Goal: Task Accomplishment & Management: Manage account settings

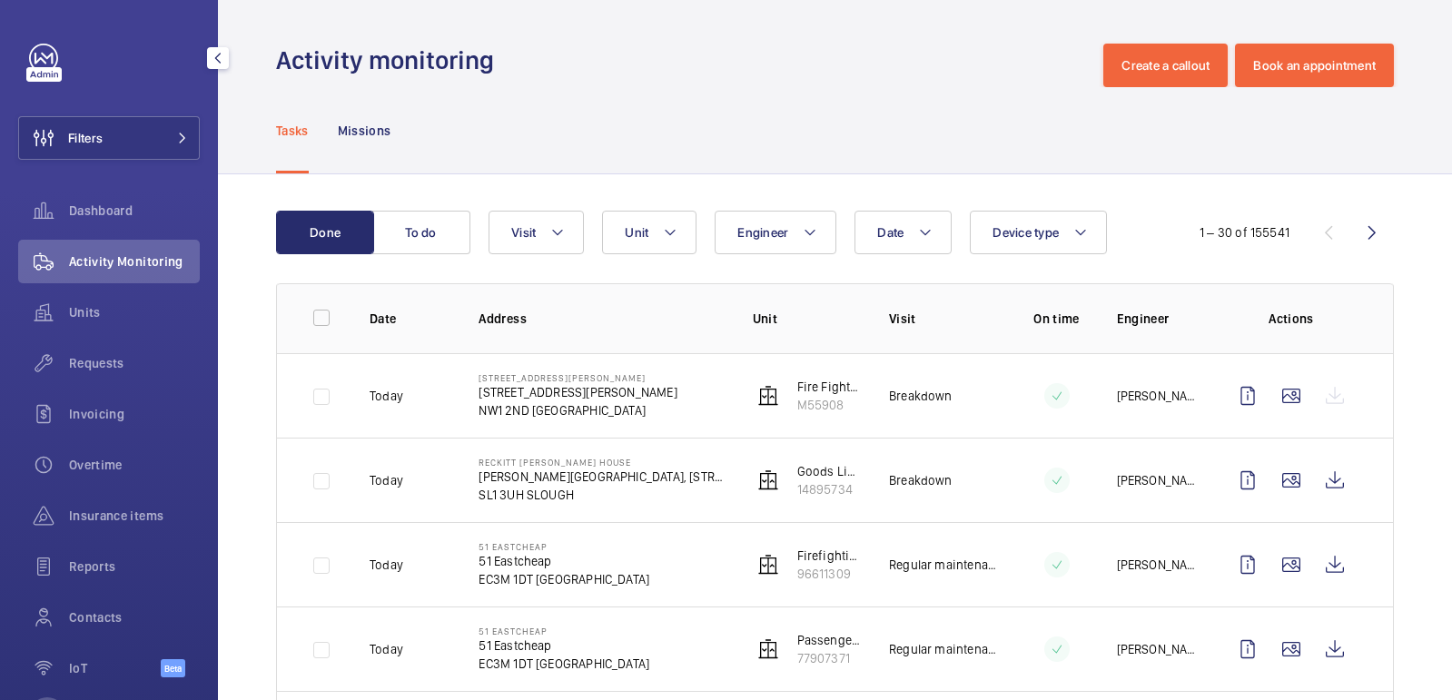
click at [132, 116] on button "Filters" at bounding box center [109, 138] width 182 height 44
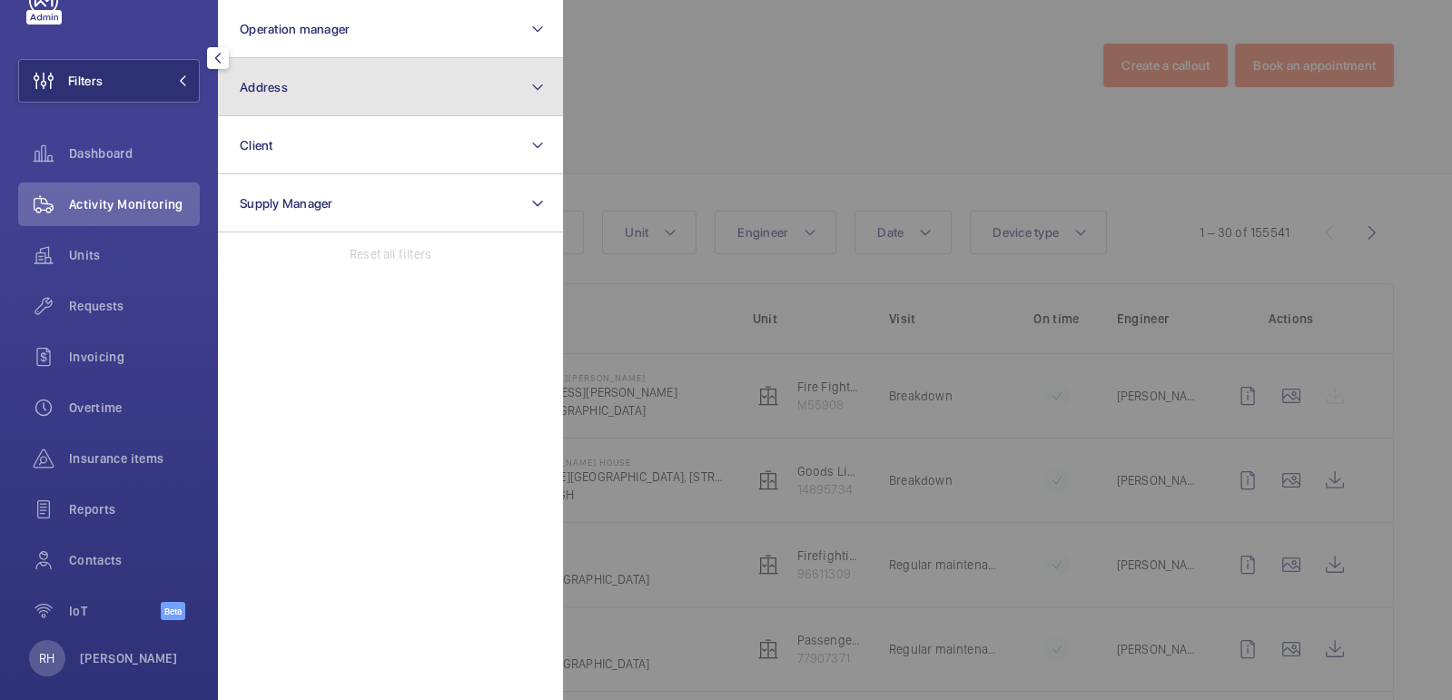
click at [263, 74] on button "Address" at bounding box center [390, 87] width 345 height 58
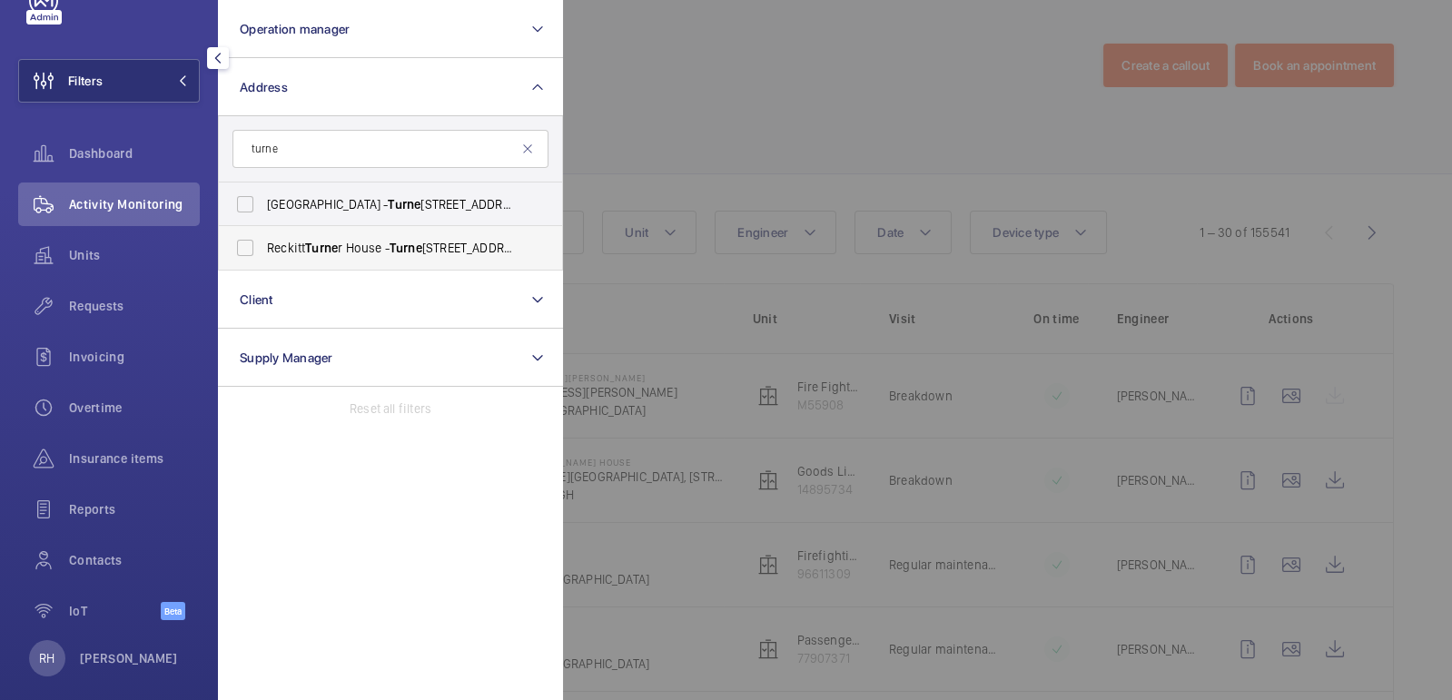
type input "turne"
click at [348, 247] on span "Reckitt Turne r House - [GEOGRAPHIC_DATA], [STREET_ADDRESS]" at bounding box center [392, 248] width 250 height 18
click at [263, 247] on input "Reckitt Turne r House - [GEOGRAPHIC_DATA], [STREET_ADDRESS]" at bounding box center [245, 248] width 36 height 36
checkbox input "true"
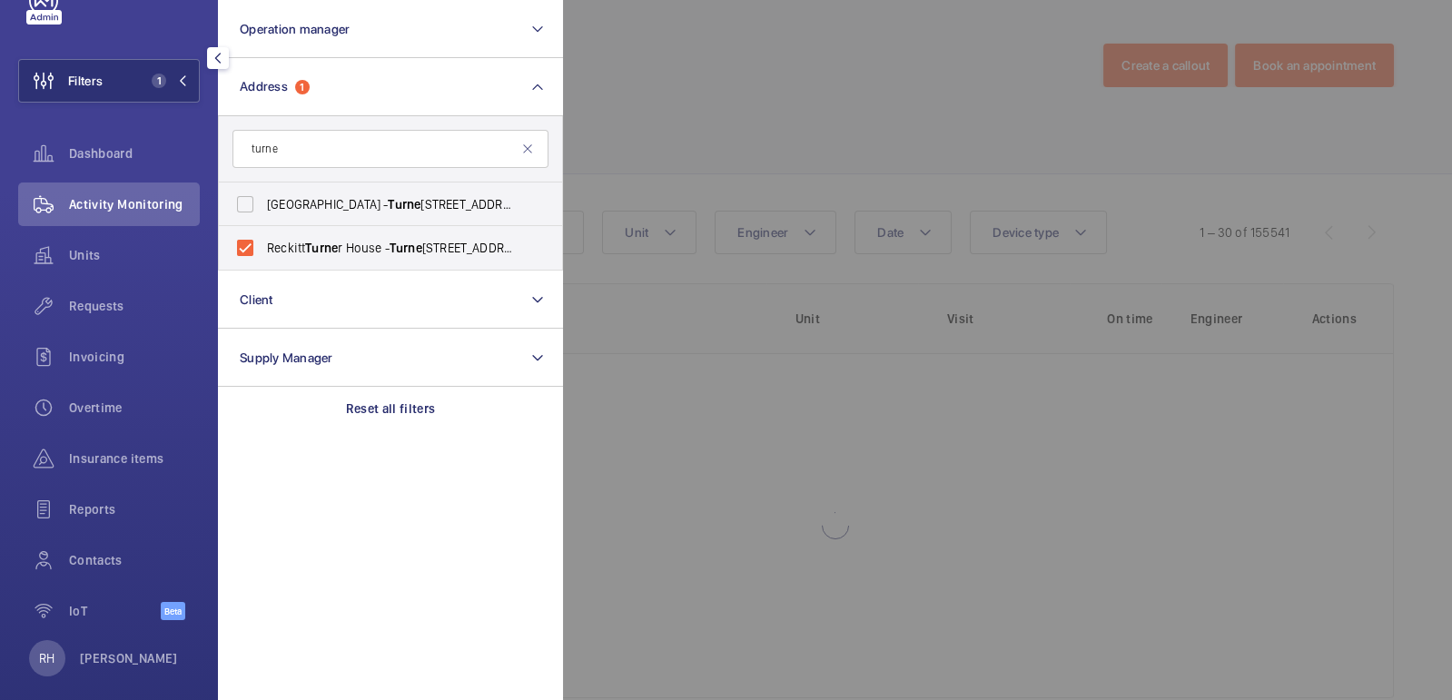
click at [673, 98] on div at bounding box center [1289, 350] width 1452 height 700
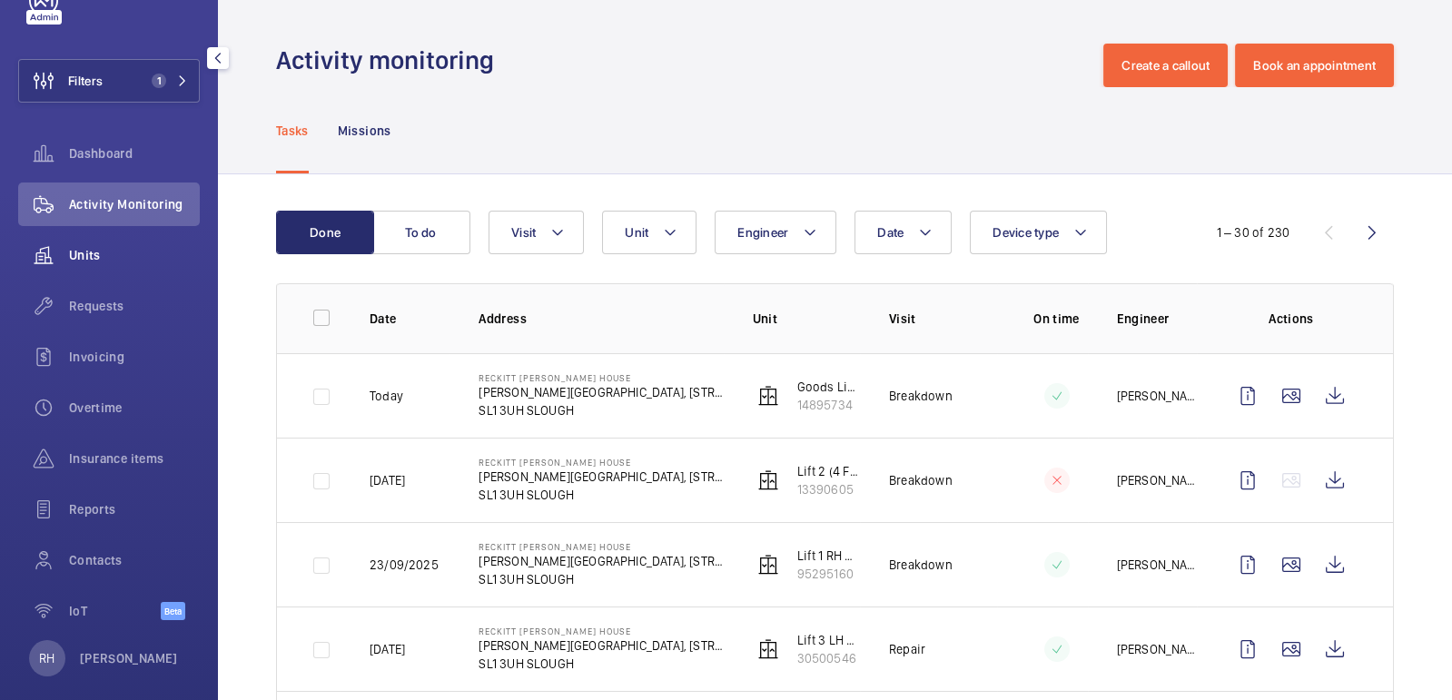
click at [86, 253] on span "Units" at bounding box center [134, 255] width 131 height 18
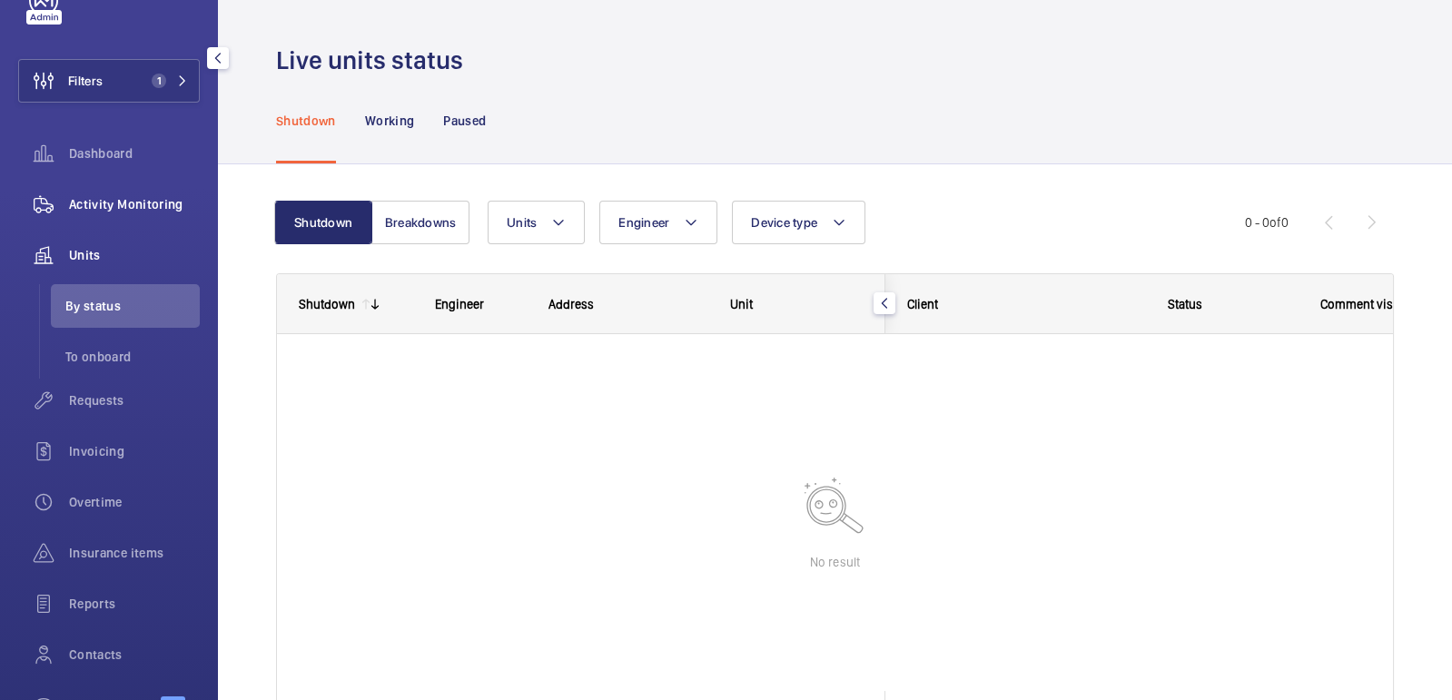
click at [99, 198] on span "Activity Monitoring" at bounding box center [134, 204] width 131 height 18
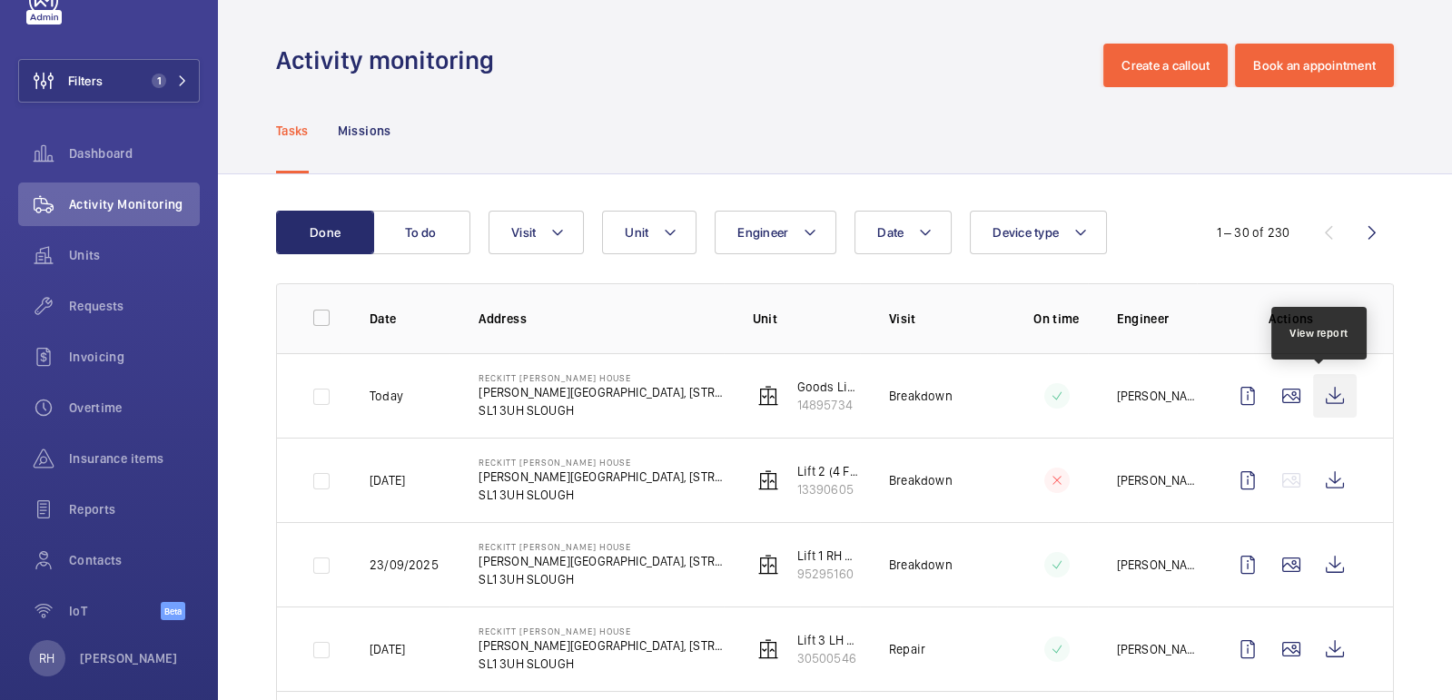
click at [1326, 397] on wm-front-icon-button at bounding box center [1335, 396] width 44 height 44
click at [110, 355] on span "Invoicing" at bounding box center [134, 357] width 131 height 18
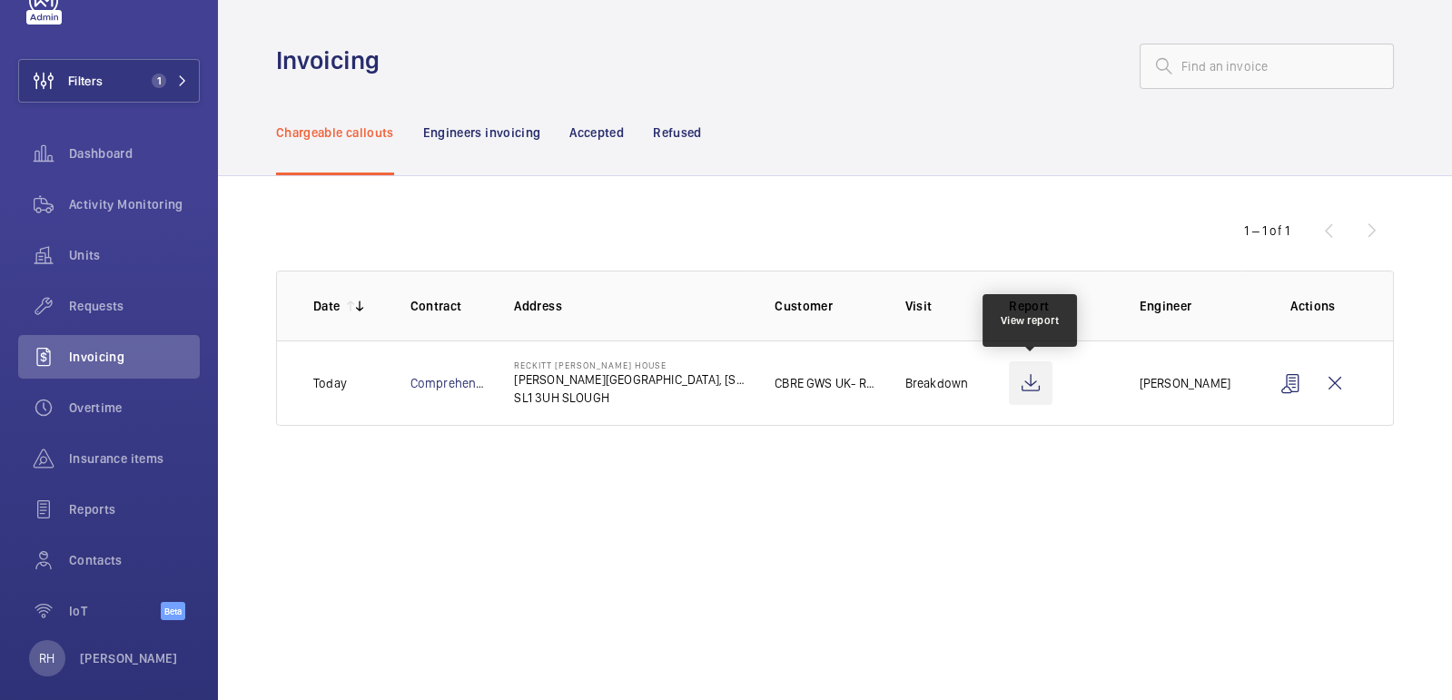
click at [1030, 389] on wm-front-icon-button at bounding box center [1031, 383] width 44 height 44
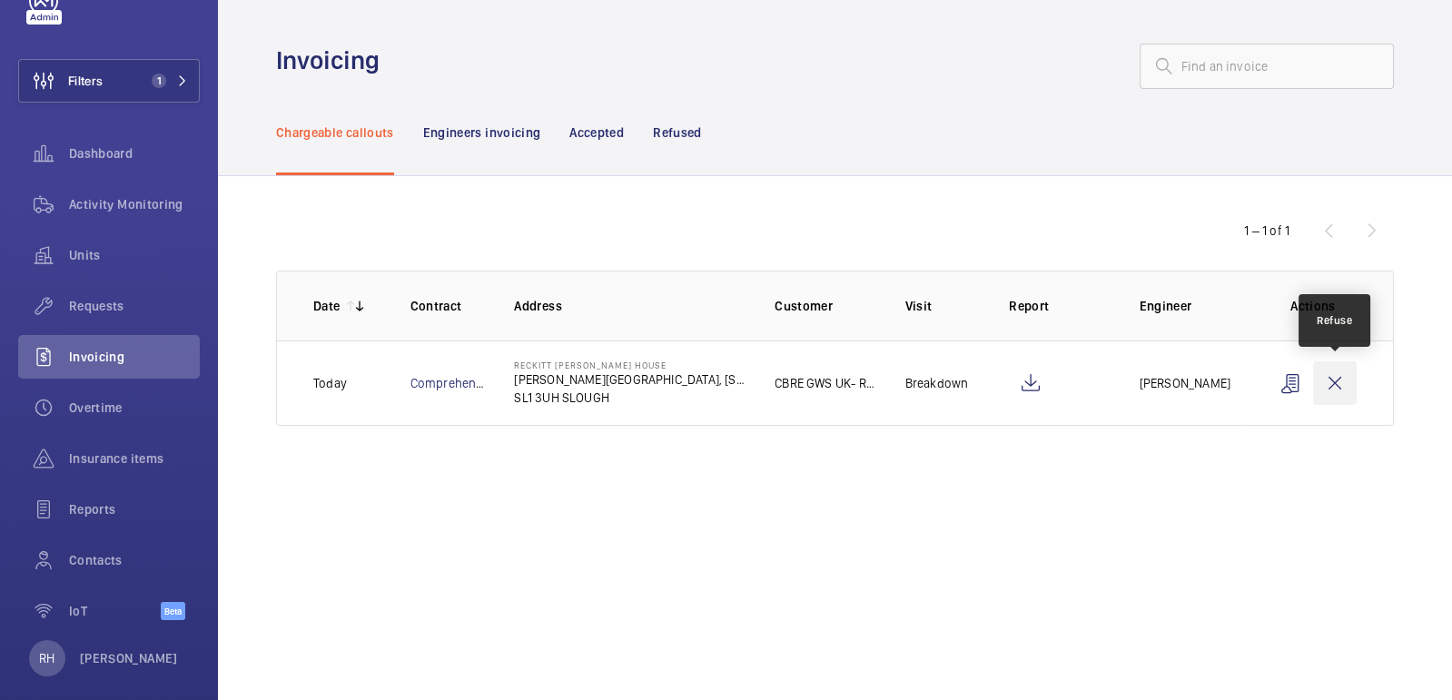
click at [1332, 382] on wm-front-icon-button at bounding box center [1335, 383] width 44 height 44
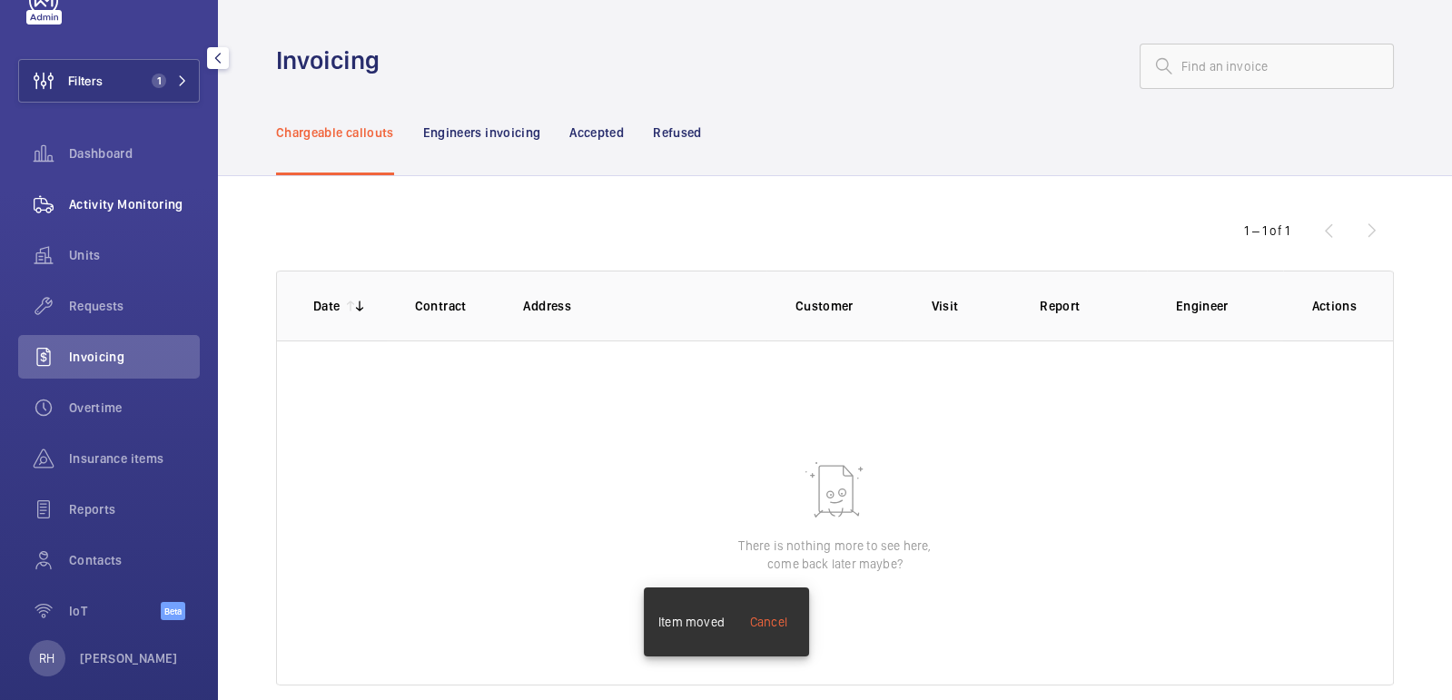
click at [115, 197] on span "Activity Monitoring" at bounding box center [134, 204] width 131 height 18
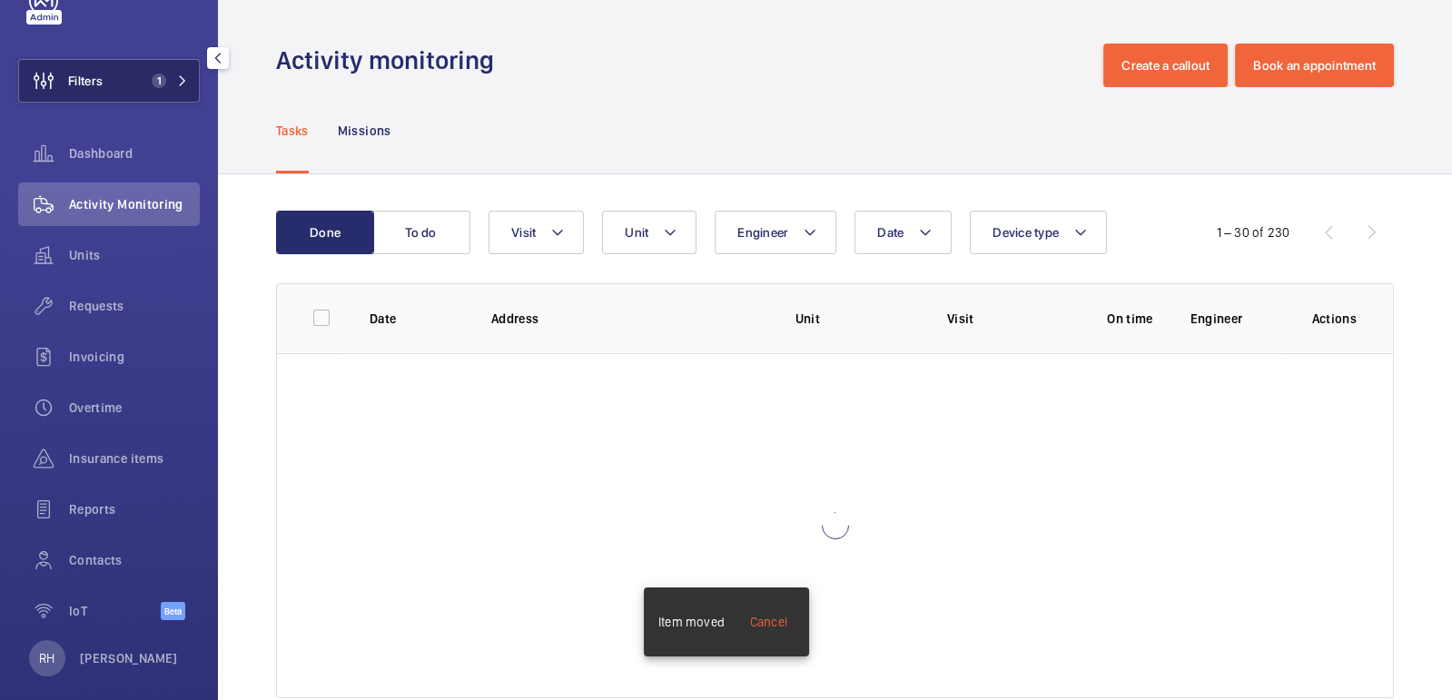
click at [144, 81] on span "1" at bounding box center [155, 81] width 22 height 15
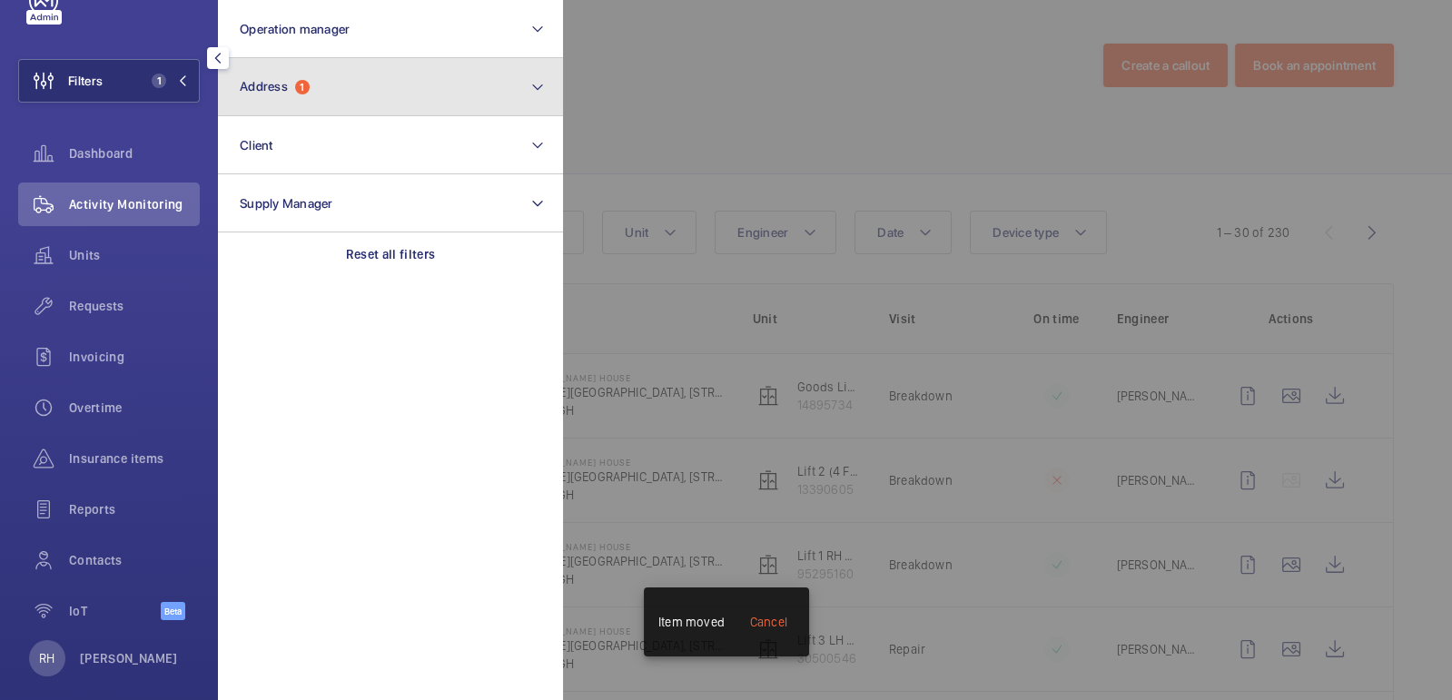
click at [311, 88] on button "Address 1" at bounding box center [390, 87] width 345 height 58
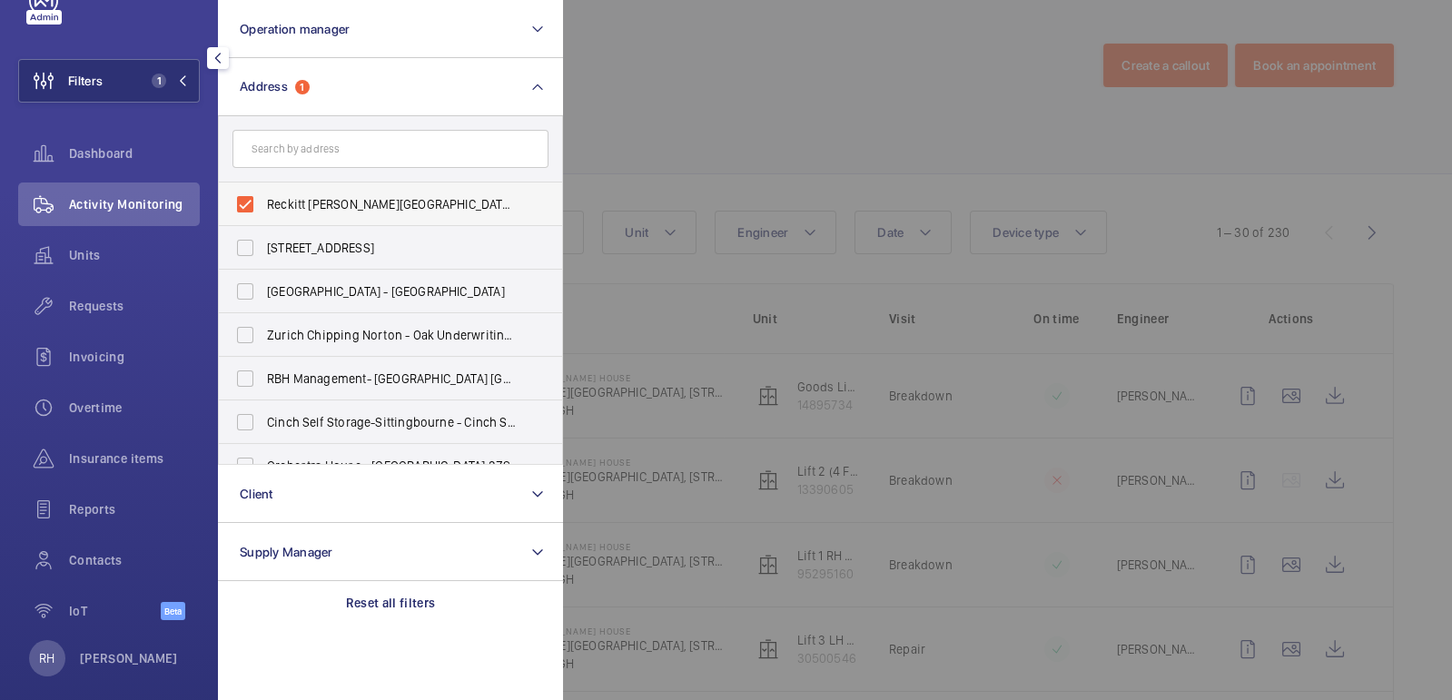
click at [337, 204] on span "Reckitt [PERSON_NAME][GEOGRAPHIC_DATA] - [PERSON_NAME][GEOGRAPHIC_DATA], [STREE…" at bounding box center [392, 204] width 250 height 18
click at [263, 204] on input "Reckitt [PERSON_NAME][GEOGRAPHIC_DATA] - [PERSON_NAME][GEOGRAPHIC_DATA], [STREE…" at bounding box center [245, 204] width 36 height 36
checkbox input "false"
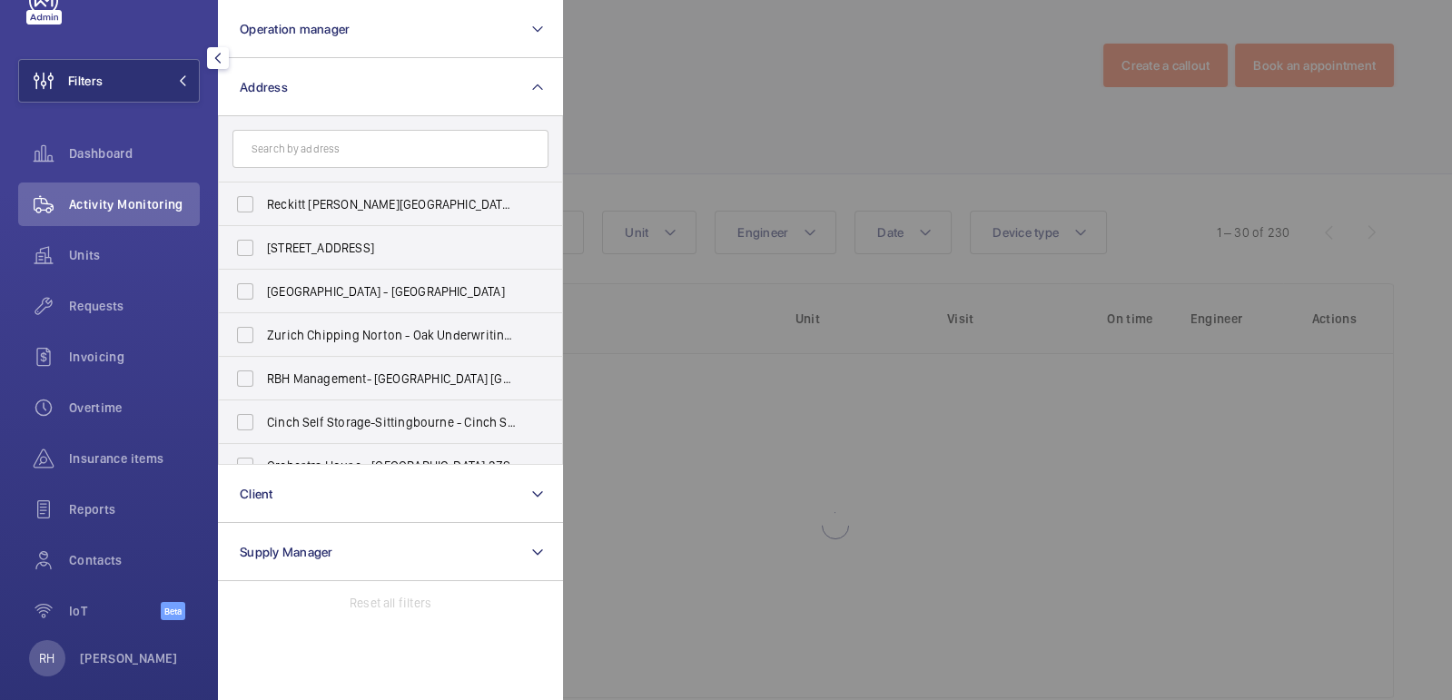
click at [695, 124] on div at bounding box center [1289, 350] width 1452 height 700
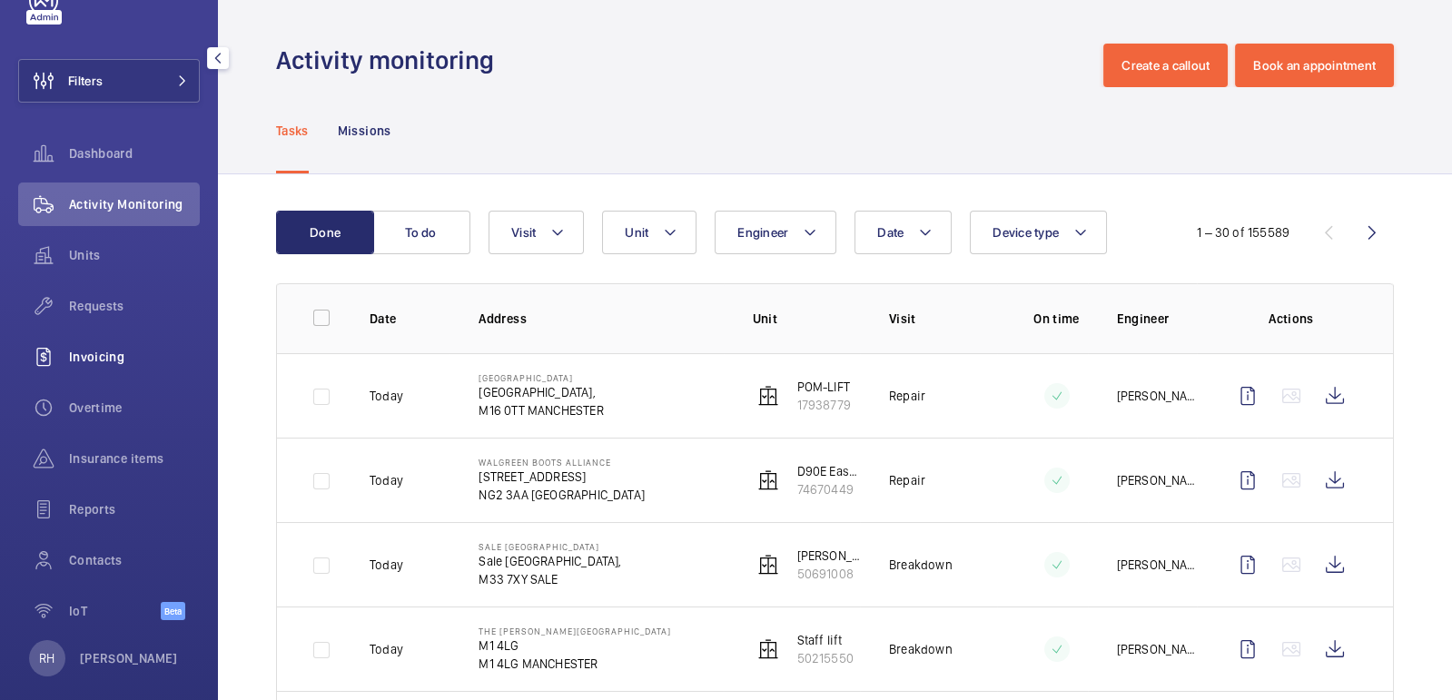
click at [106, 366] on div "Invoicing" at bounding box center [109, 357] width 182 height 44
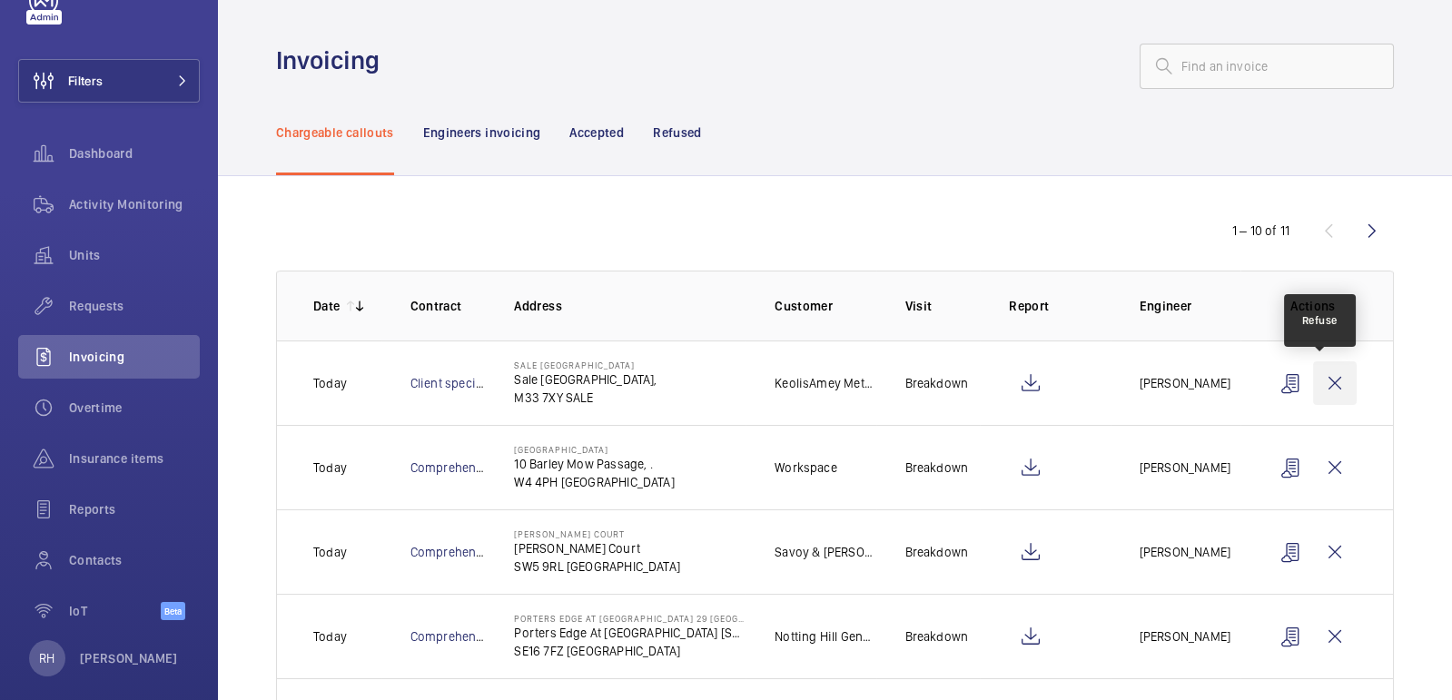
click at [1324, 379] on wm-front-icon-button at bounding box center [1335, 383] width 44 height 44
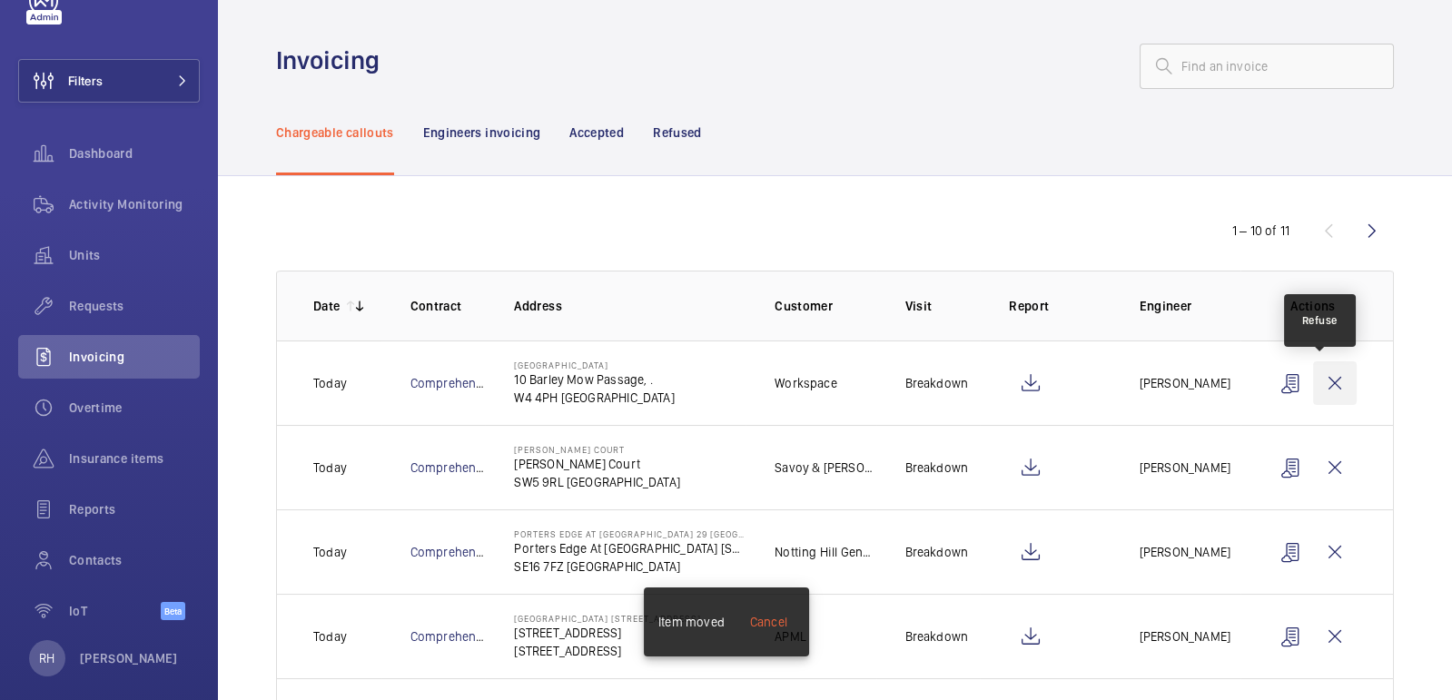
click at [1323, 379] on wm-front-icon-button at bounding box center [1335, 383] width 44 height 44
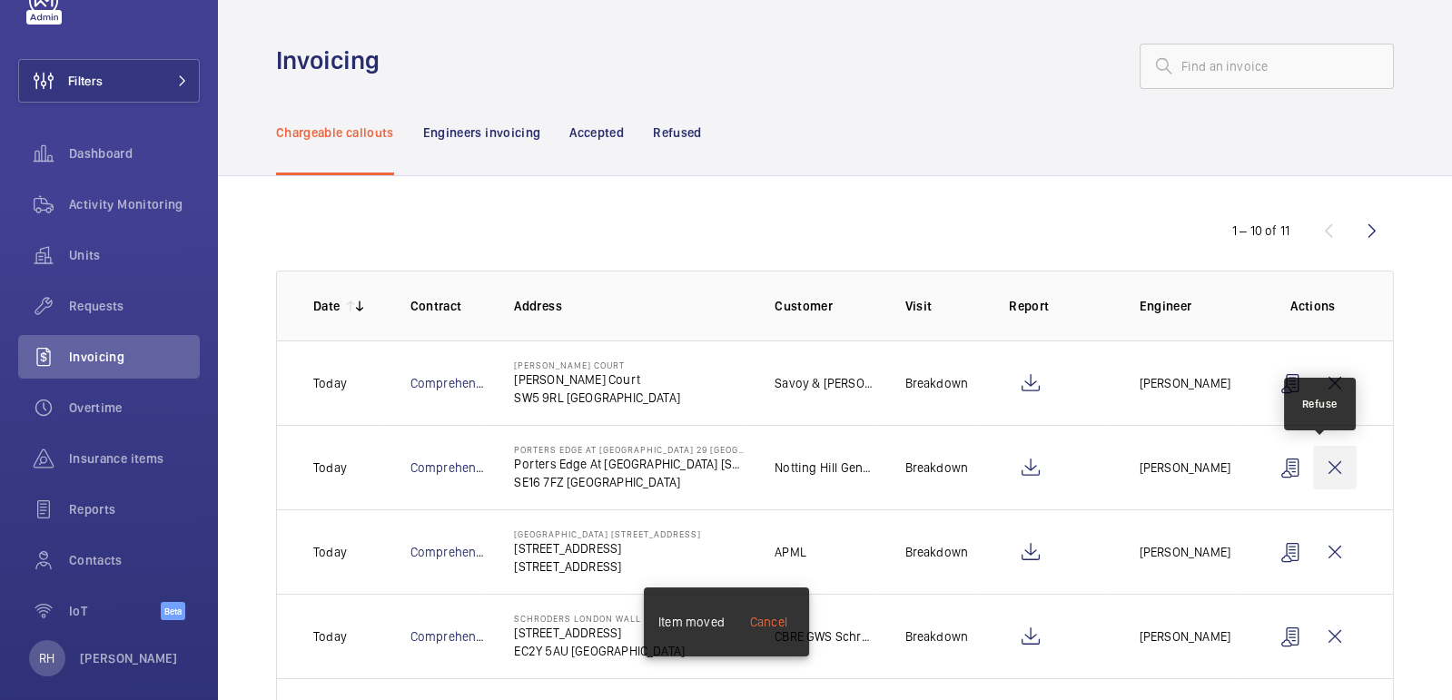
click at [1317, 461] on wm-front-icon-button at bounding box center [1335, 468] width 44 height 44
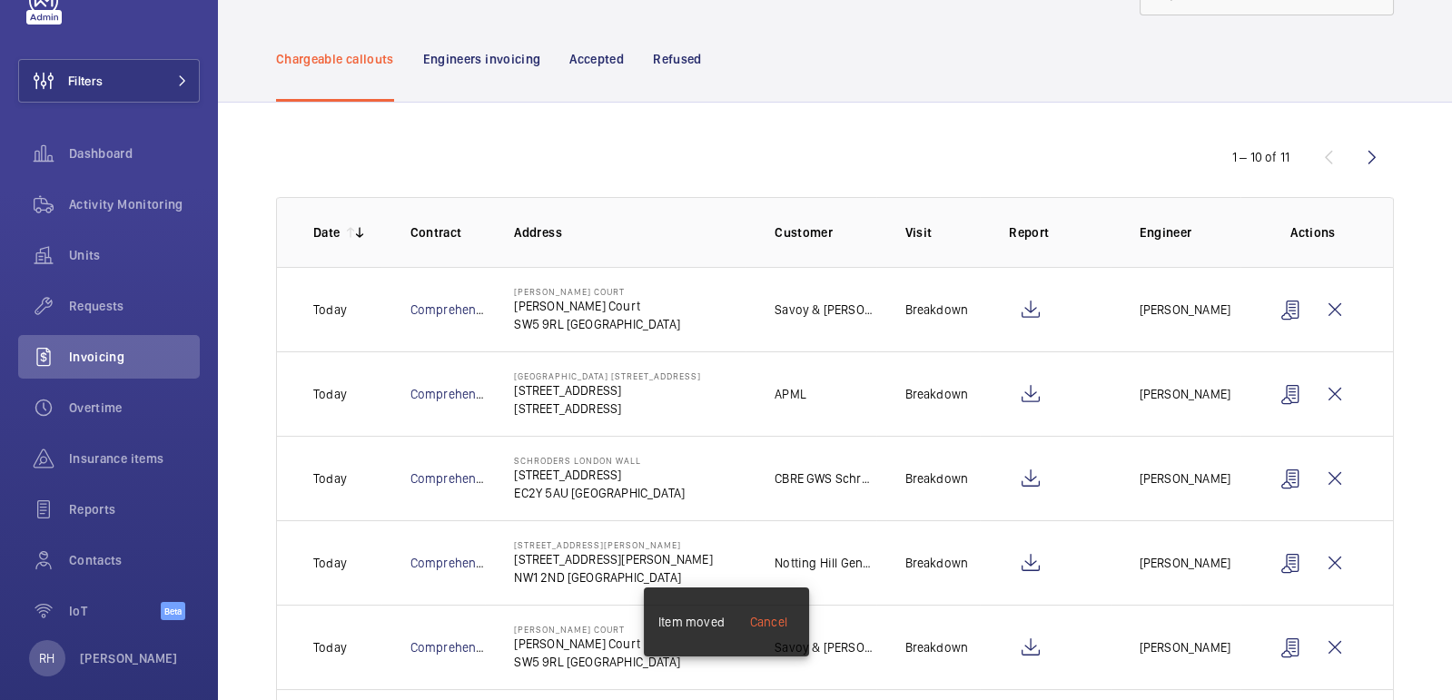
scroll to position [176, 0]
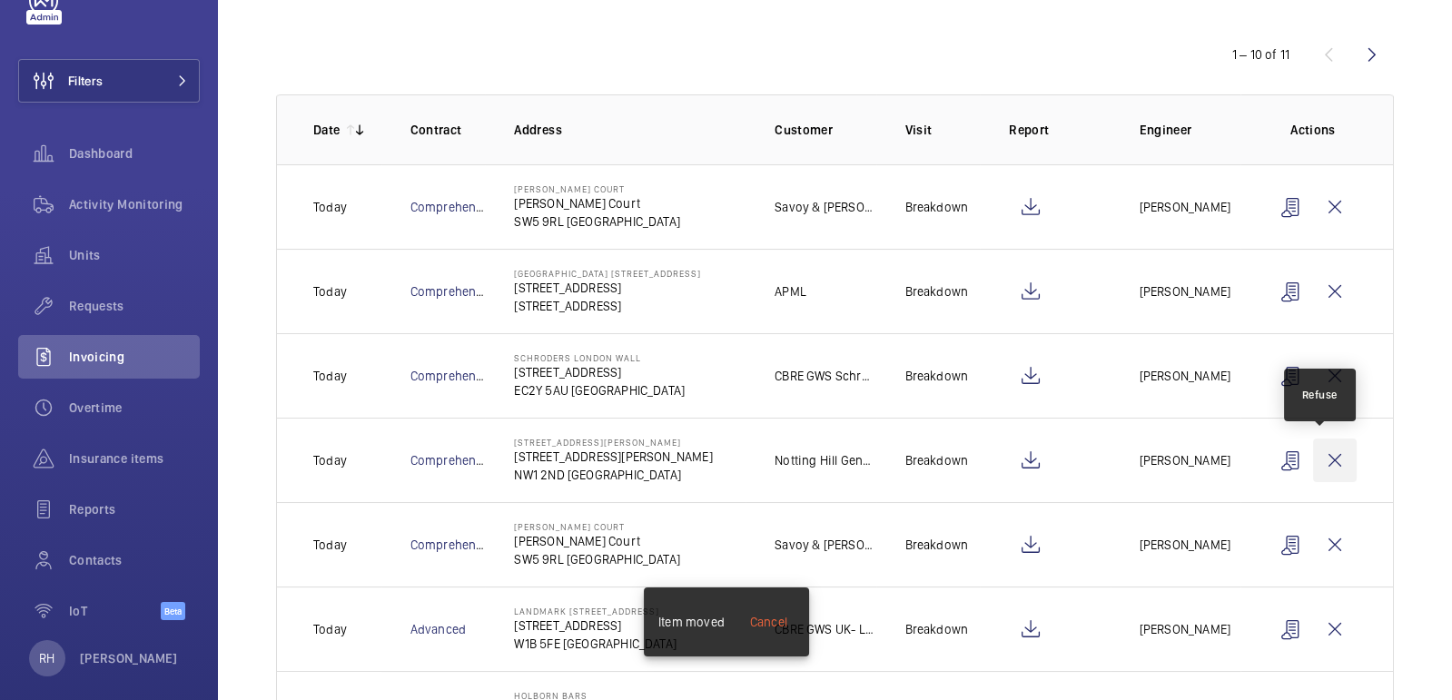
click at [1324, 458] on wm-front-icon-button at bounding box center [1335, 461] width 44 height 44
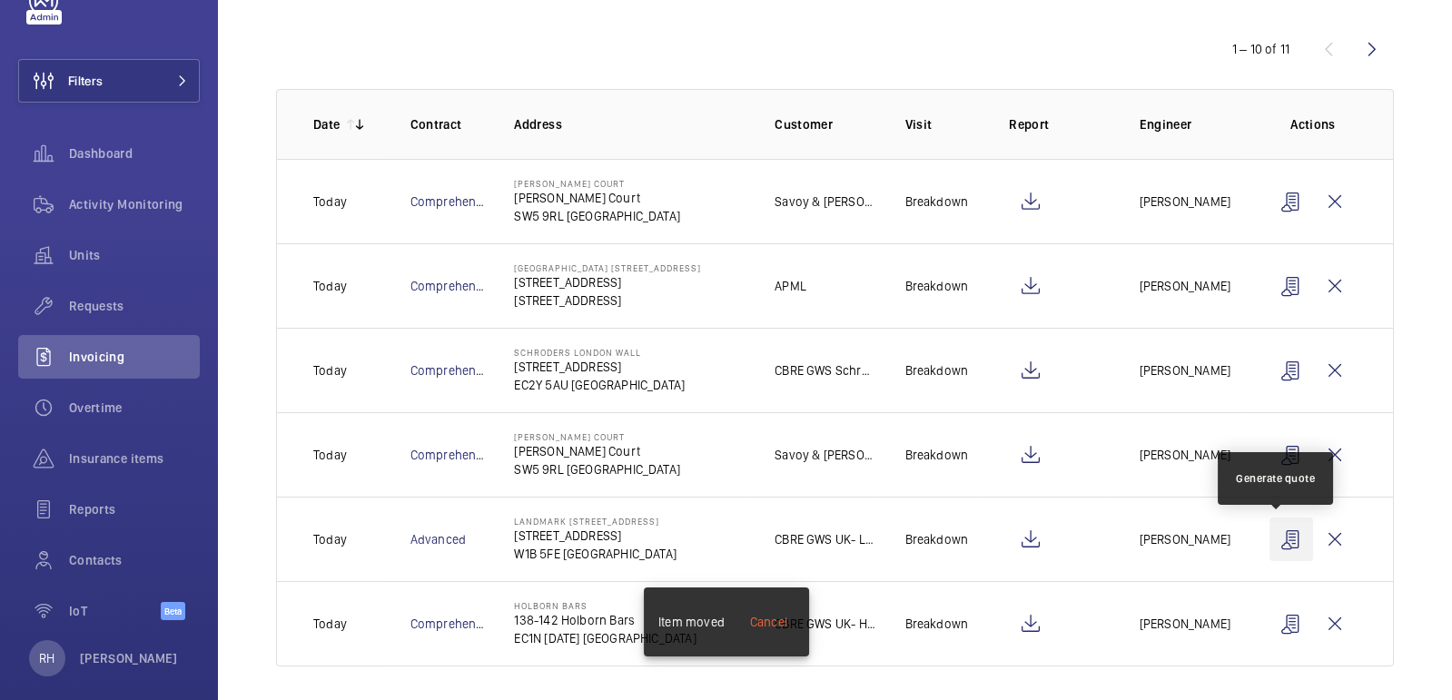
scroll to position [186, 0]
